Goal: Task Accomplishment & Management: Complete application form

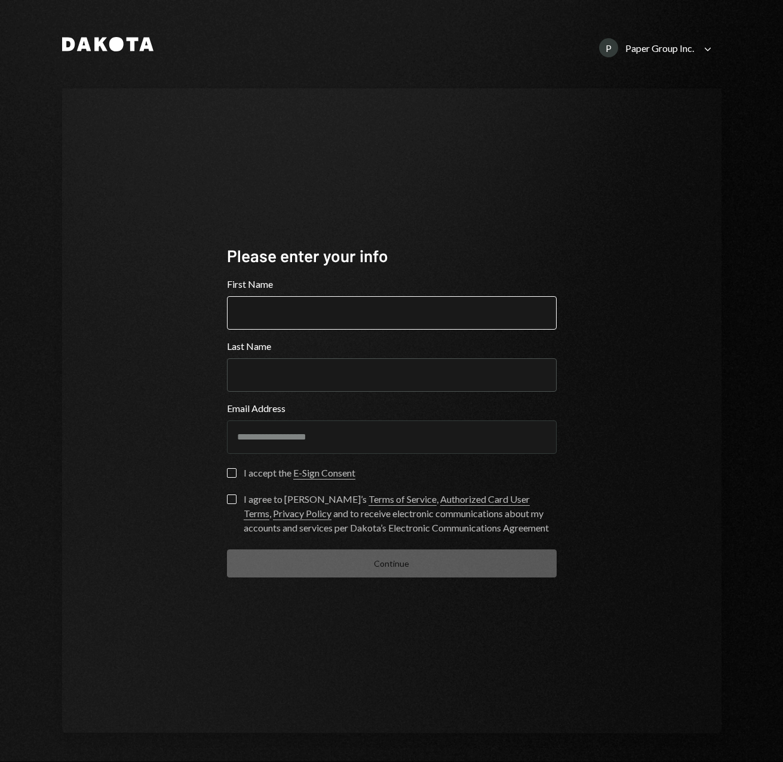
click at [346, 311] on input "First Name" at bounding box center [392, 312] width 330 height 33
type input "****"
type input "*****"
click at [234, 472] on button "I accept the E-Sign Consent" at bounding box center [232, 473] width 10 height 10
click at [235, 501] on button "I agree to Dakota’s Terms of Service , Authorized Card User Terms , Privacy Pol…" at bounding box center [232, 499] width 10 height 10
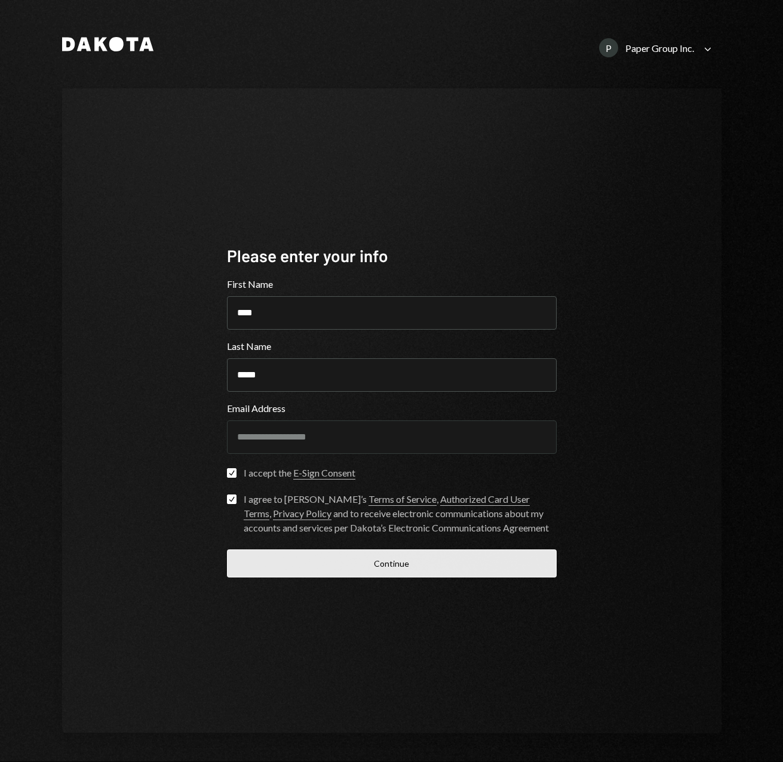
click at [308, 564] on button "Continue" at bounding box center [392, 563] width 330 height 28
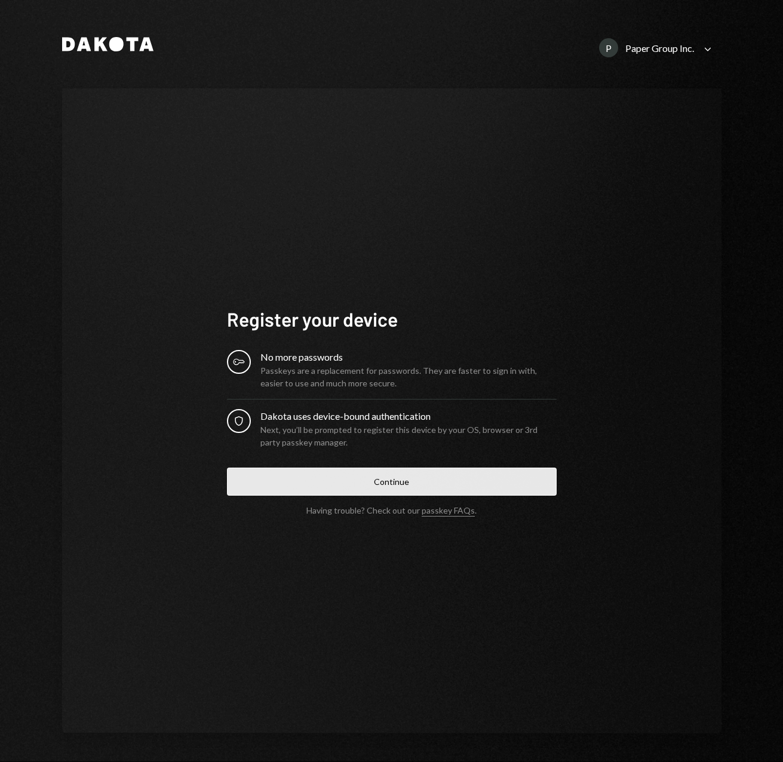
click at [379, 476] on button "Continue" at bounding box center [392, 482] width 330 height 28
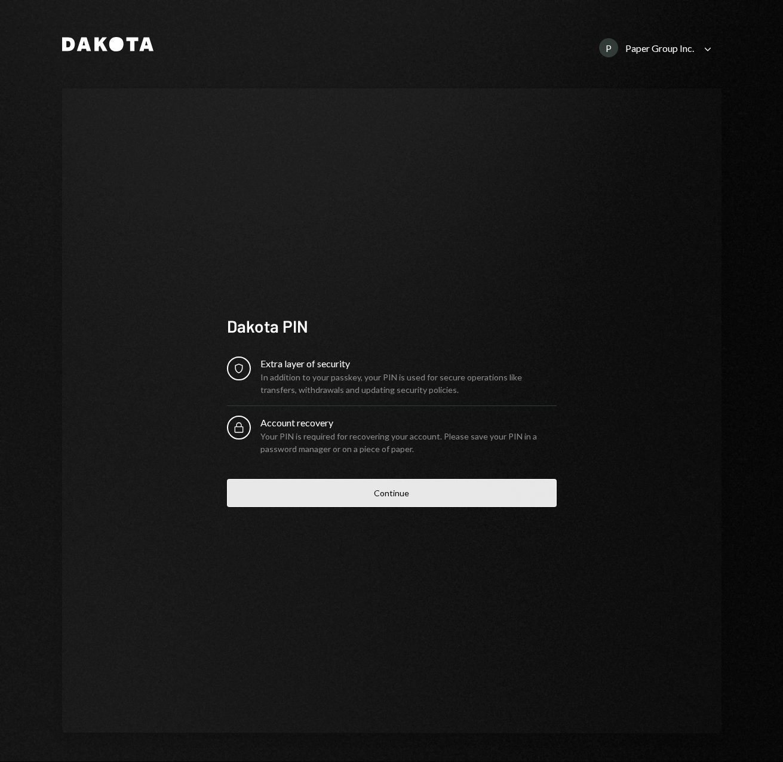
click at [393, 492] on button "Continue" at bounding box center [392, 493] width 330 height 28
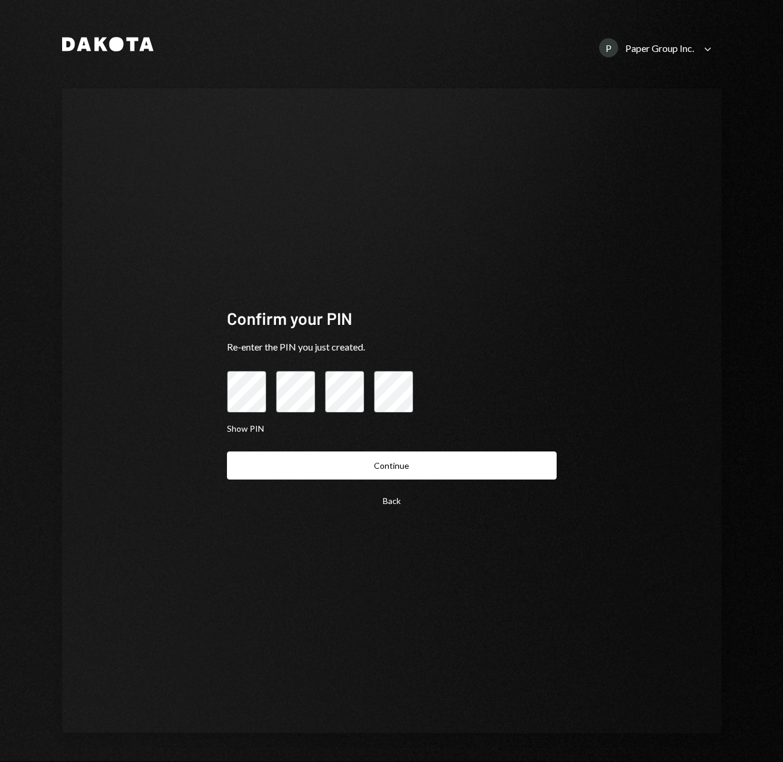
click at [227, 451] on button "Continue" at bounding box center [392, 465] width 330 height 28
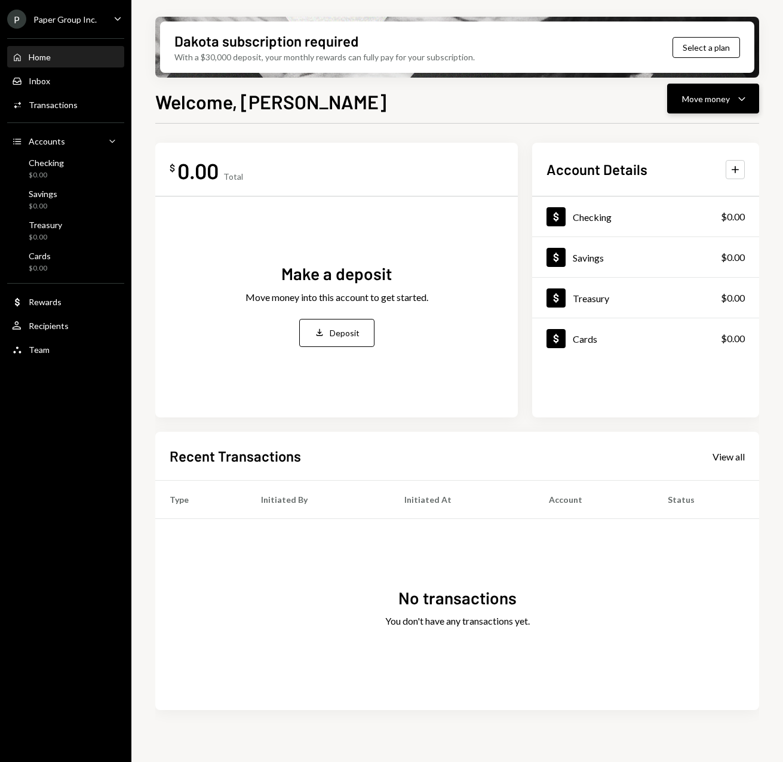
click at [736, 104] on icon "Caret Down" at bounding box center [742, 98] width 14 height 14
click at [107, 18] on div "P Paper Group Inc. Caret Down" at bounding box center [65, 19] width 131 height 19
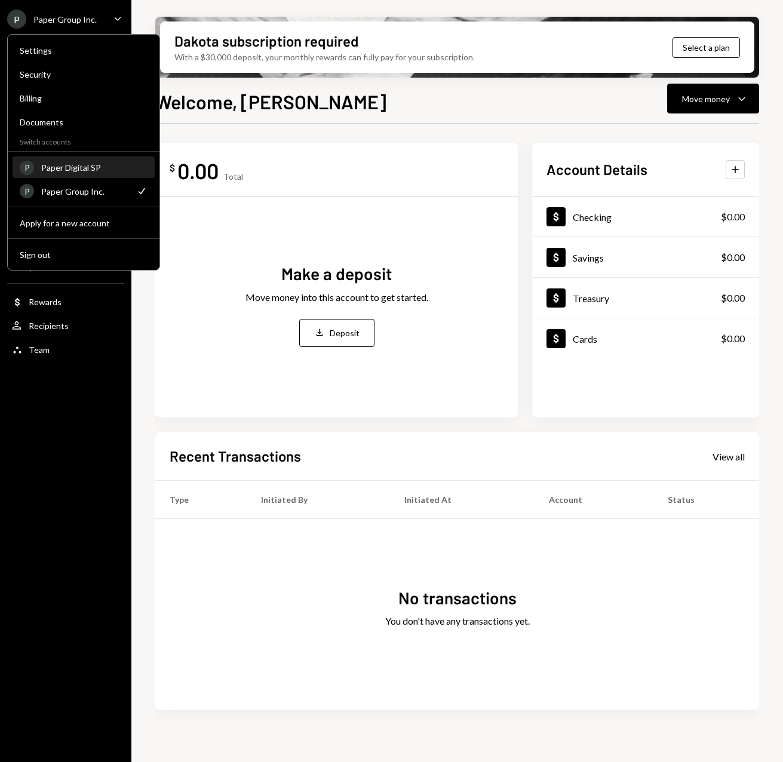
click at [85, 170] on div "Paper Digital SP" at bounding box center [94, 167] width 106 height 10
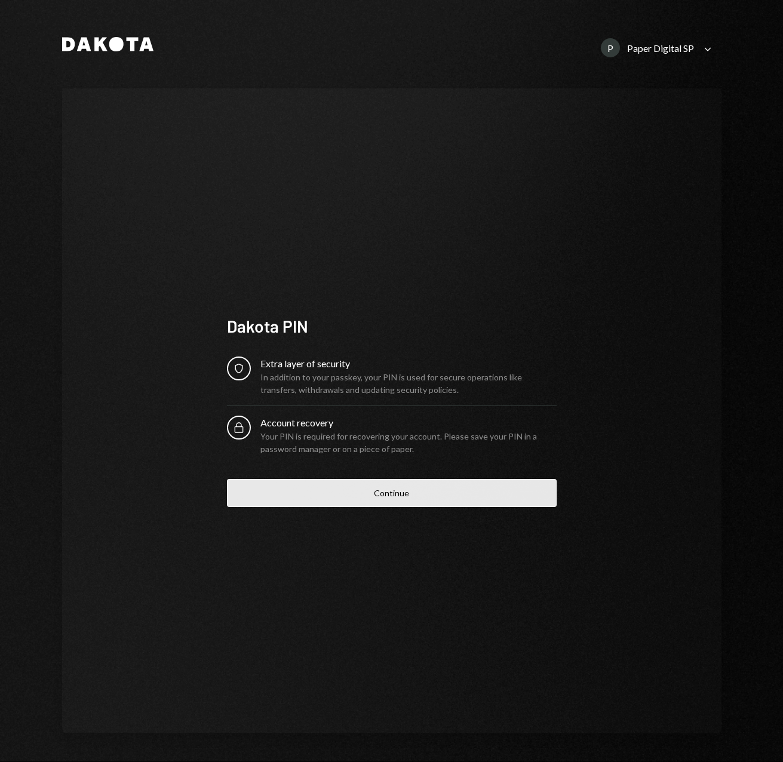
click at [358, 480] on button "Continue" at bounding box center [392, 493] width 330 height 28
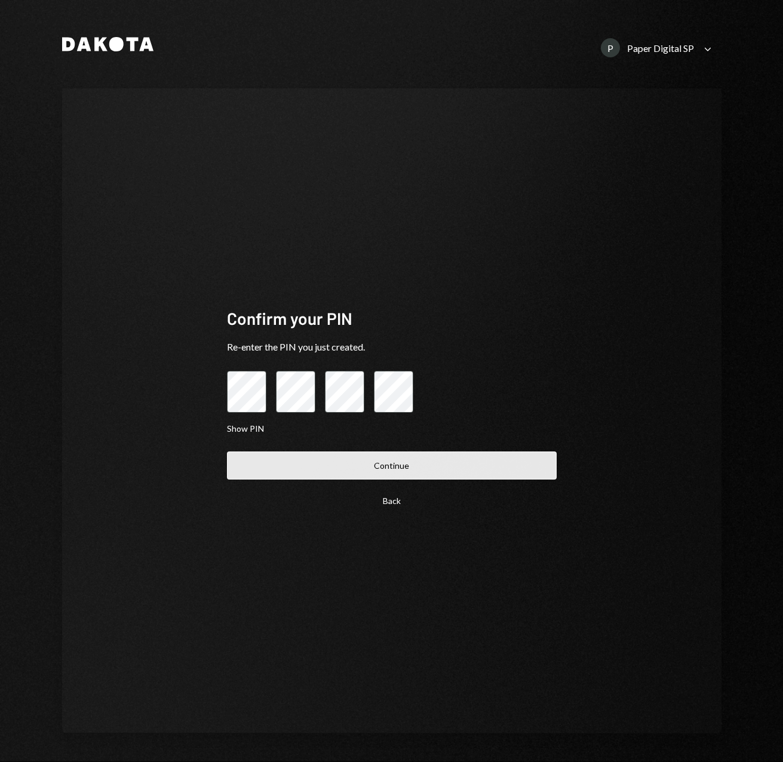
click at [461, 463] on button "Continue" at bounding box center [392, 465] width 330 height 28
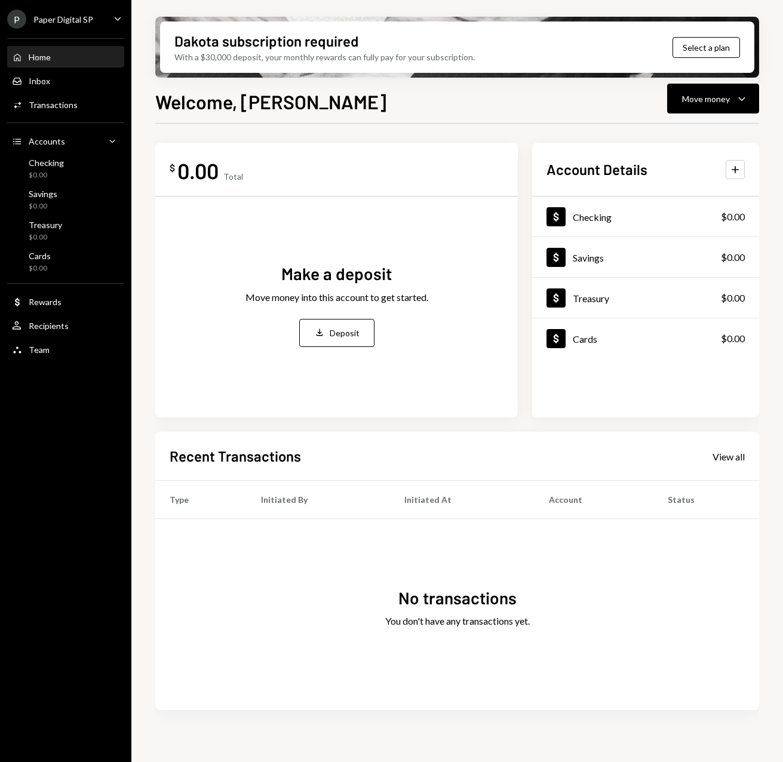
click at [119, 11] on div "P Paper Digital SP Caret Down" at bounding box center [65, 19] width 131 height 19
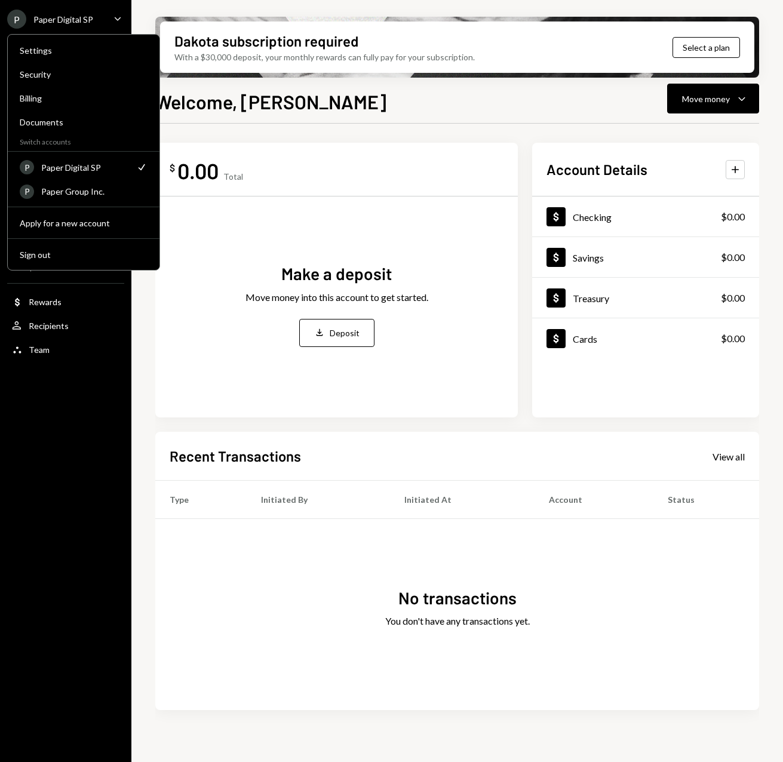
click at [119, 11] on div "P Paper Digital SP Caret Down" at bounding box center [65, 19] width 131 height 19
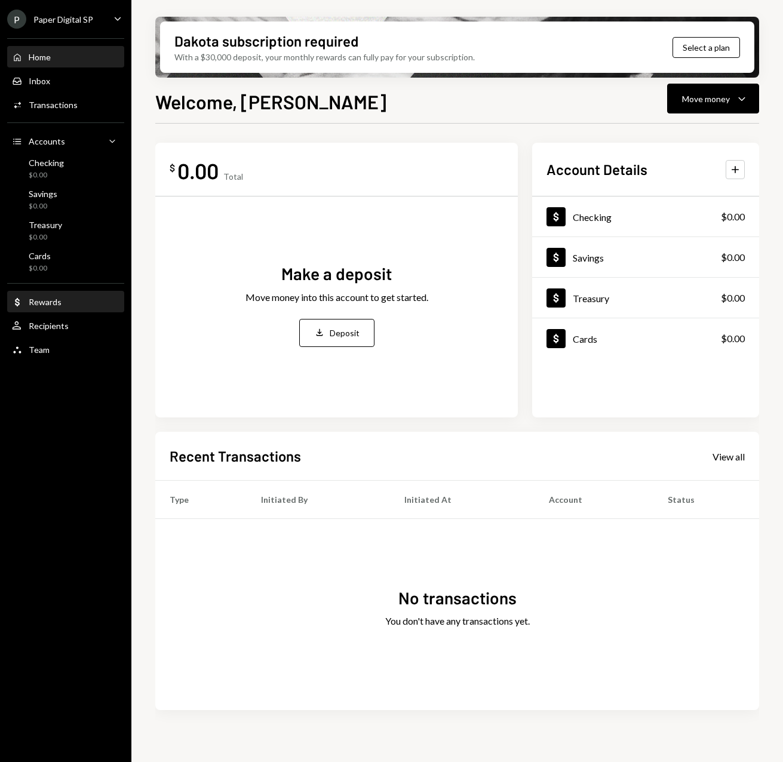
click at [97, 302] on div "Dollar Rewards" at bounding box center [65, 302] width 107 height 11
